Goal: Navigation & Orientation: Understand site structure

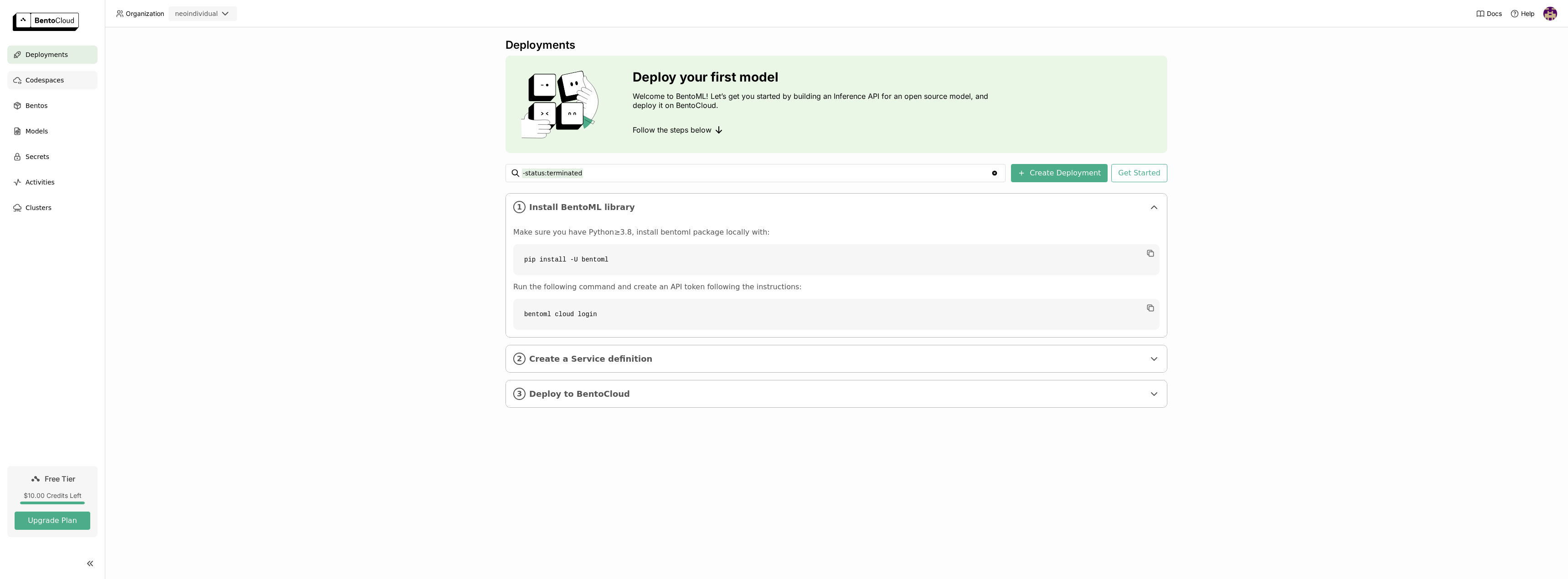
click at [37, 81] on span "Codespaces" at bounding box center [44, 80] width 38 height 11
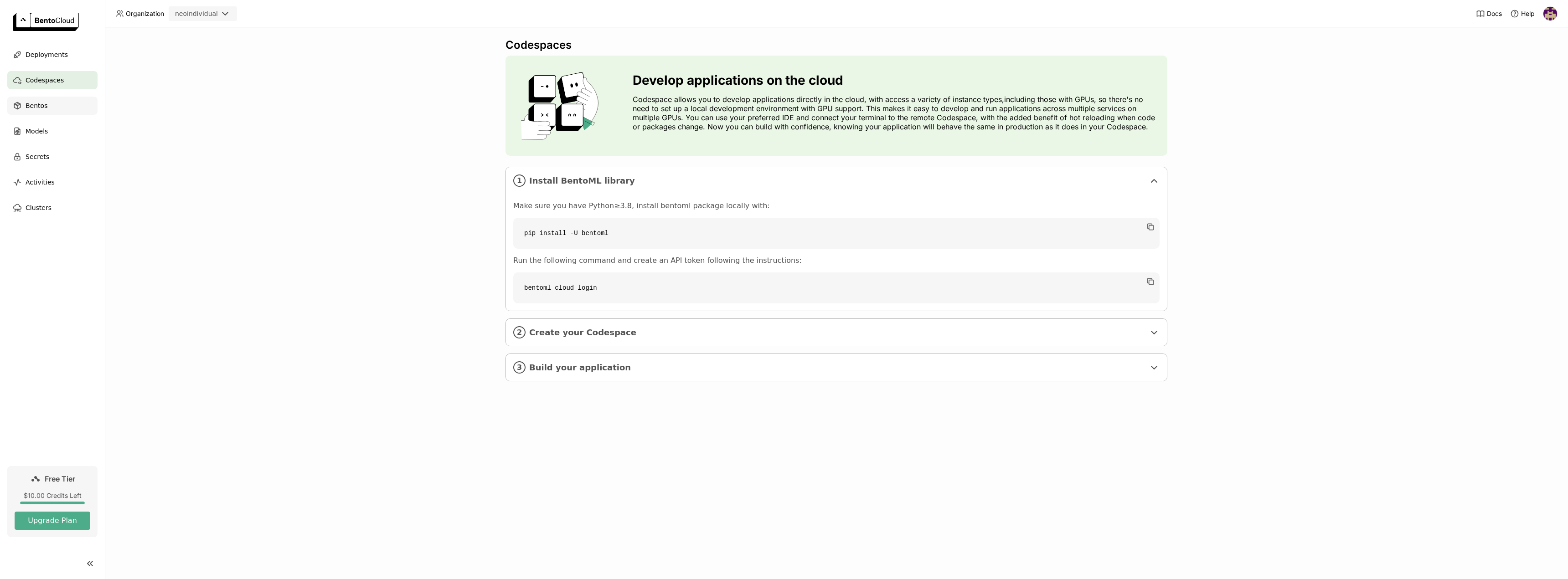
click at [28, 100] on span "Bentos" at bounding box center [37, 106] width 22 height 11
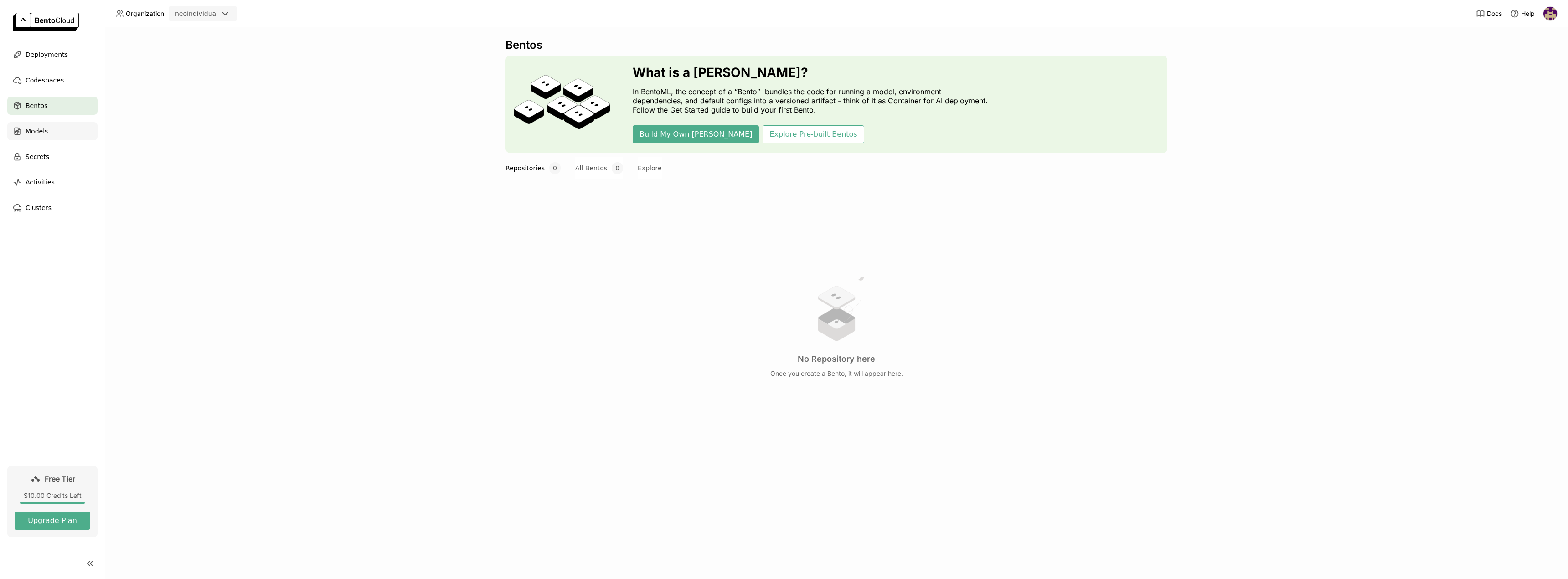
click at [44, 130] on span "Models" at bounding box center [37, 131] width 23 height 11
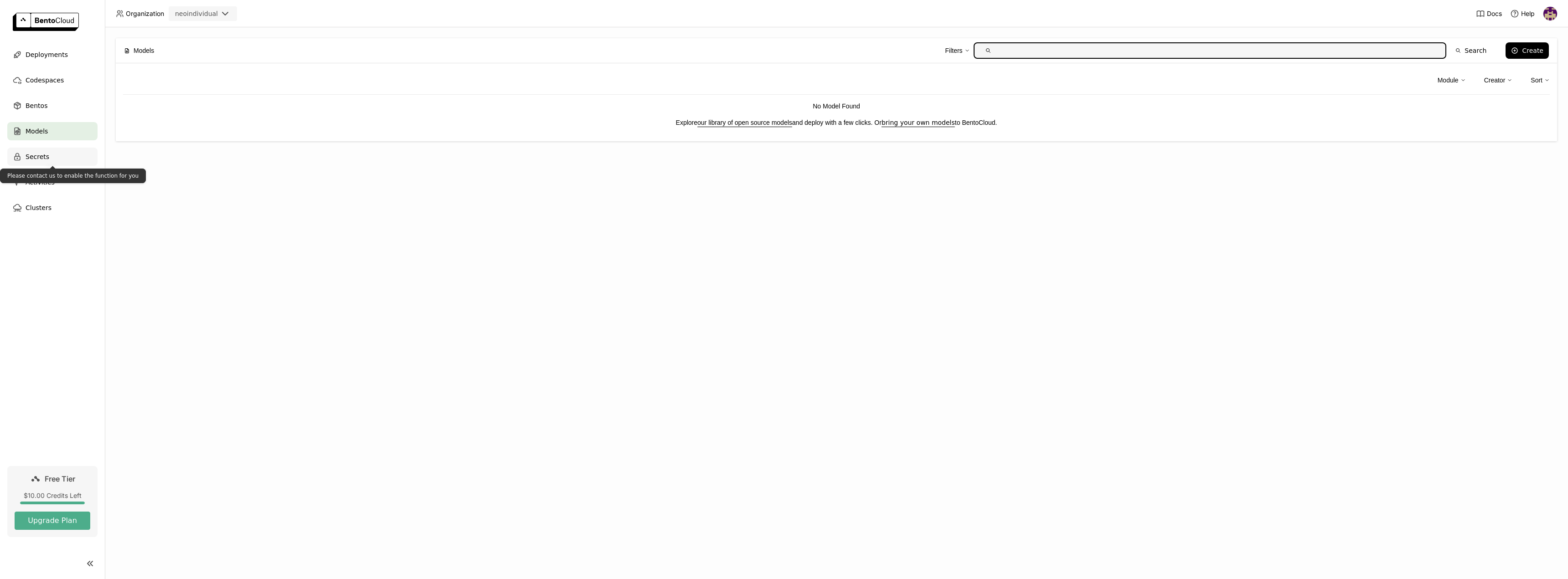
click at [41, 156] on span "Secrets" at bounding box center [37, 157] width 24 height 11
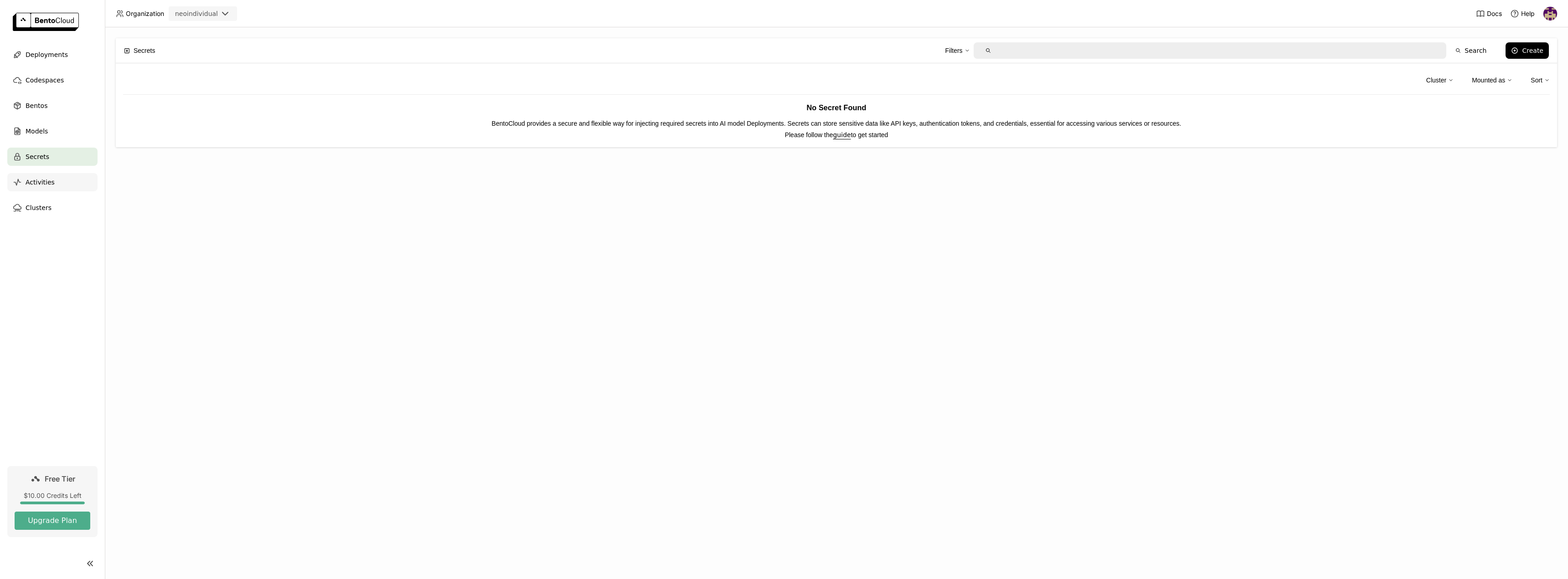
click at [35, 185] on span "Activities" at bounding box center [40, 182] width 29 height 11
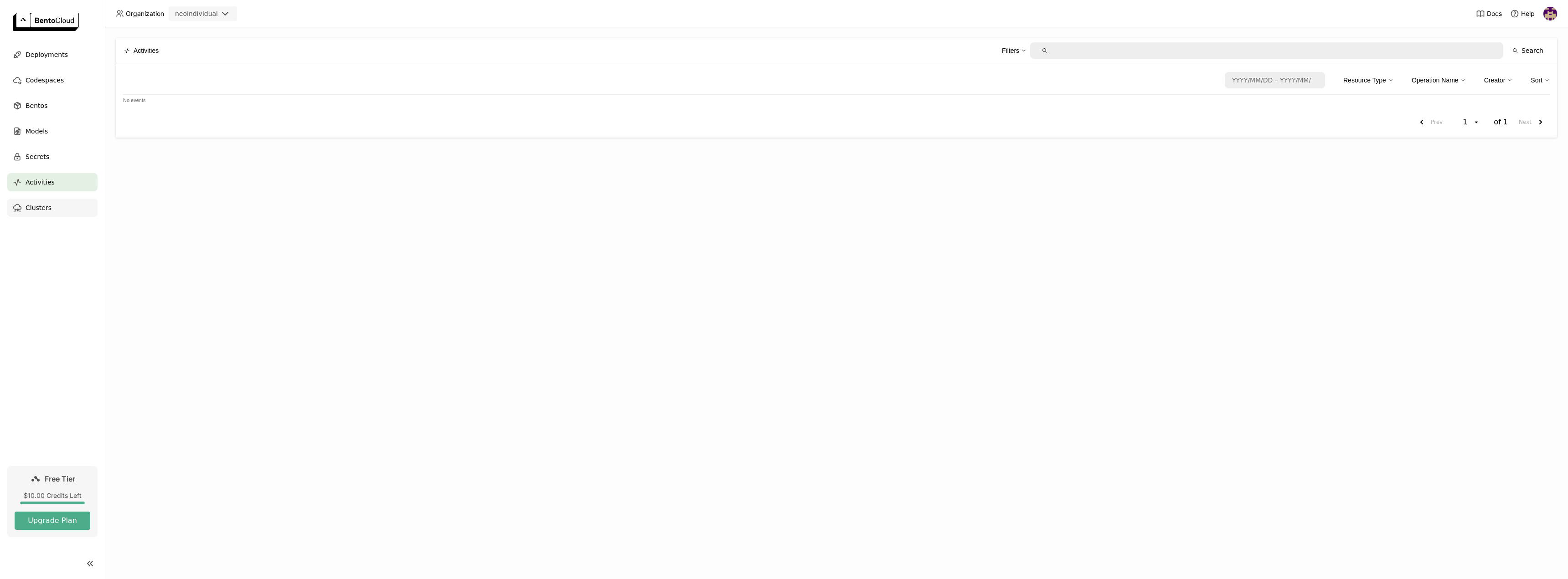
click at [35, 207] on span "Clusters" at bounding box center [38, 207] width 26 height 11
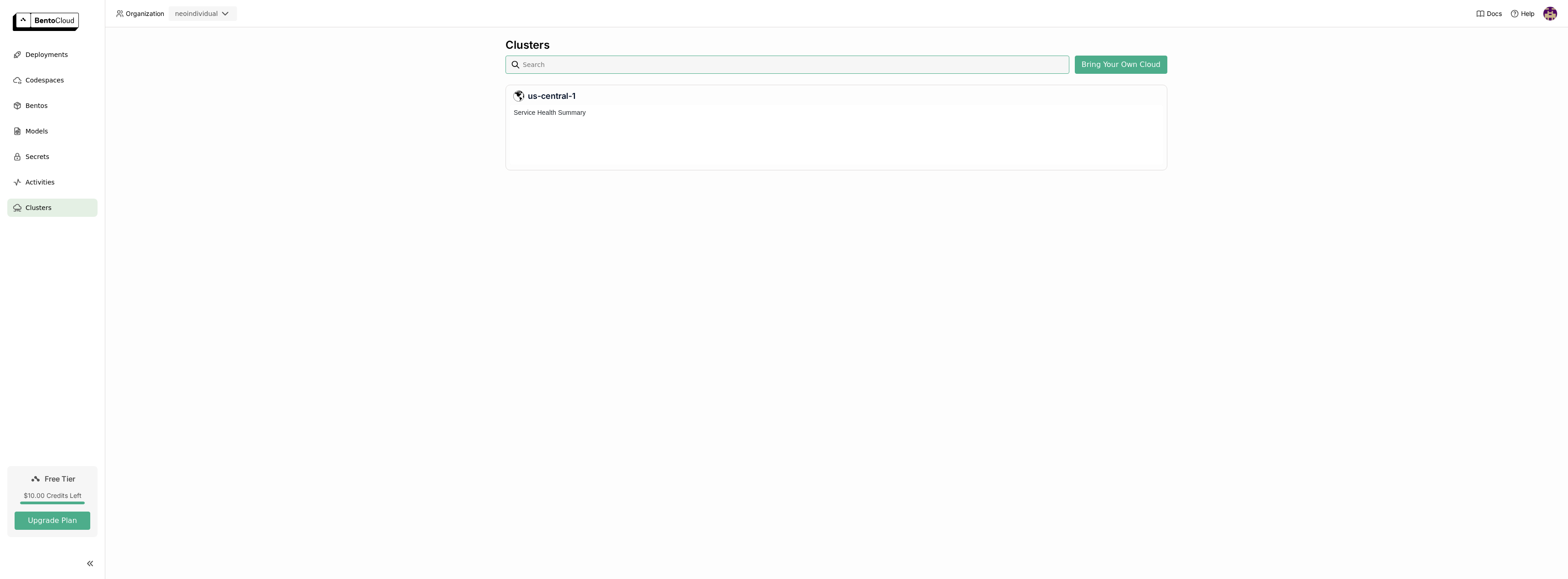
scroll to position [55, 649]
